Goal: Information Seeking & Learning: Learn about a topic

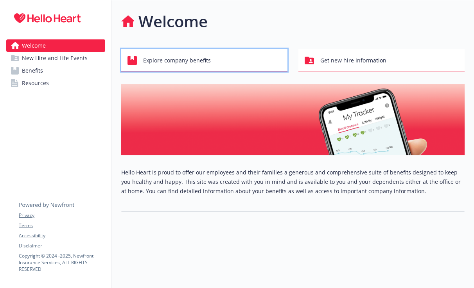
click at [214, 64] on div "Explore company benefits" at bounding box center [205, 60] width 156 height 15
